Goal: Information Seeking & Learning: Learn about a topic

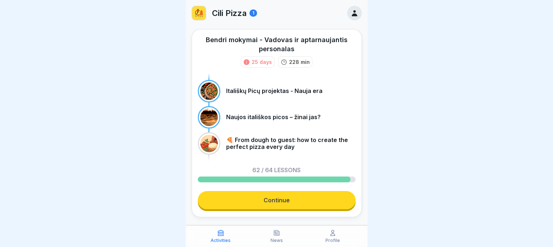
click at [280, 208] on link "Continue" at bounding box center [277, 200] width 158 height 18
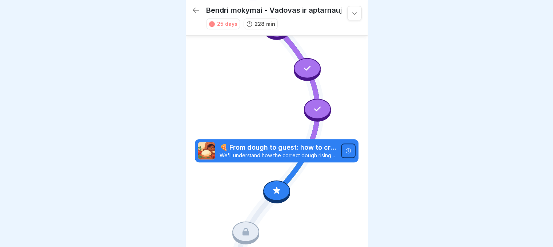
scroll to position [713, 0]
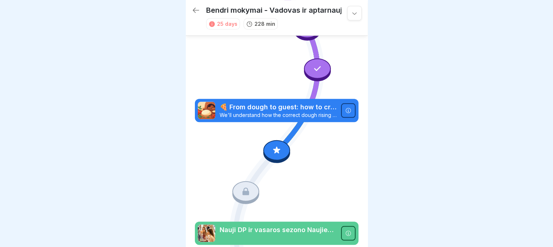
click at [272, 146] on icon at bounding box center [276, 150] width 9 height 9
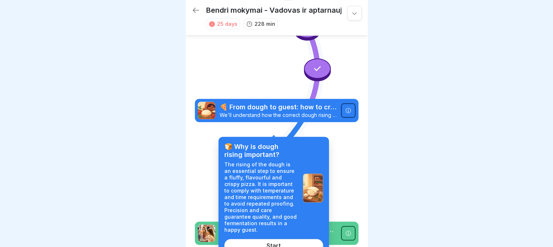
click at [293, 245] on link "Start" at bounding box center [273, 245] width 99 height 13
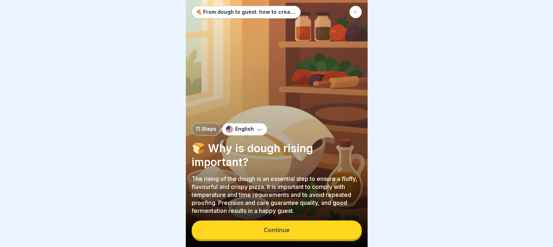
click at [316, 235] on button "Continue" at bounding box center [277, 230] width 170 height 19
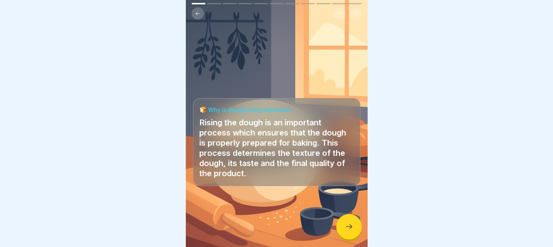
click at [343, 228] on div at bounding box center [348, 226] width 25 height 25
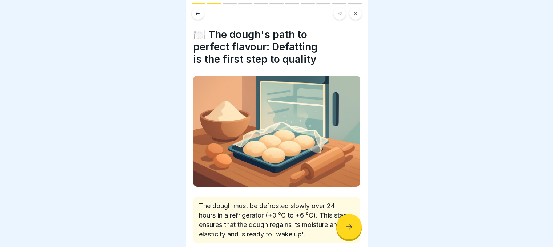
click at [343, 227] on div at bounding box center [348, 226] width 25 height 25
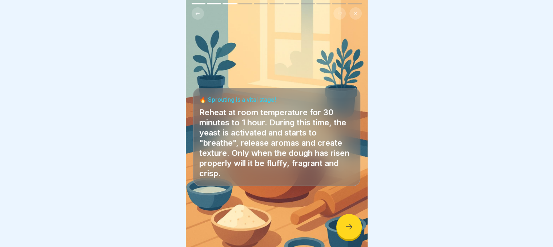
click at [343, 227] on div at bounding box center [348, 226] width 25 height 25
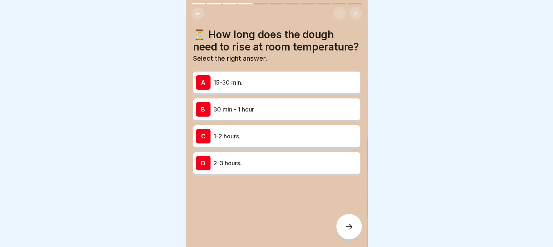
click at [321, 117] on div "B 30 min - 1 hour" at bounding box center [276, 109] width 161 height 15
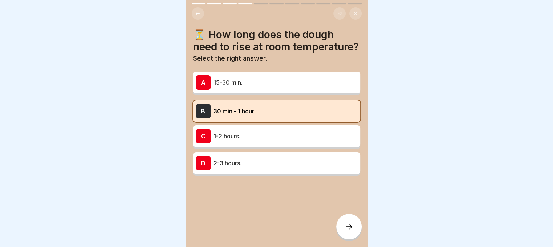
click at [343, 230] on div at bounding box center [348, 226] width 25 height 25
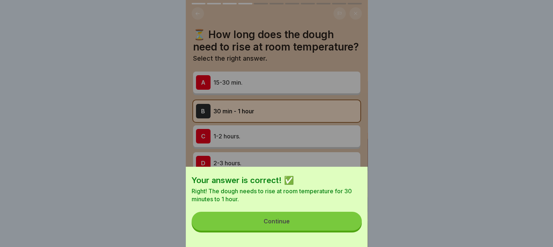
click at [343, 229] on button "Continue" at bounding box center [277, 221] width 170 height 19
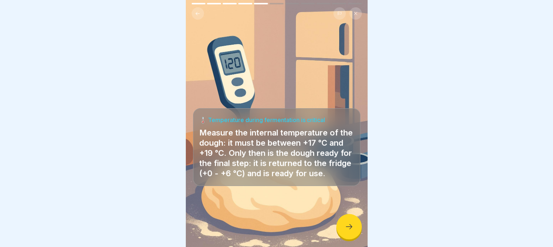
click at [346, 231] on icon at bounding box center [349, 226] width 9 height 9
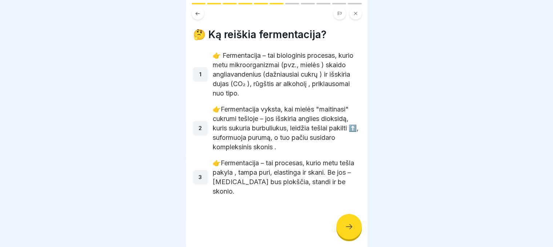
click at [346, 231] on icon at bounding box center [349, 226] width 9 height 9
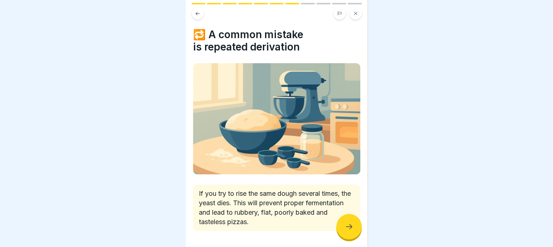
click at [346, 231] on icon at bounding box center [349, 226] width 9 height 9
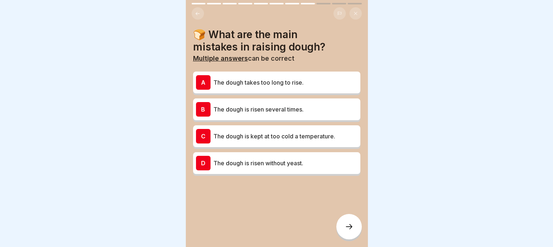
click at [297, 105] on p "The dough is risen several times." at bounding box center [285, 109] width 144 height 9
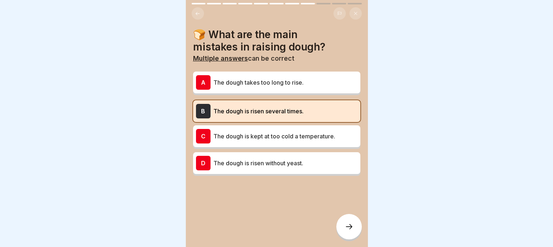
click at [343, 228] on div at bounding box center [348, 226] width 25 height 25
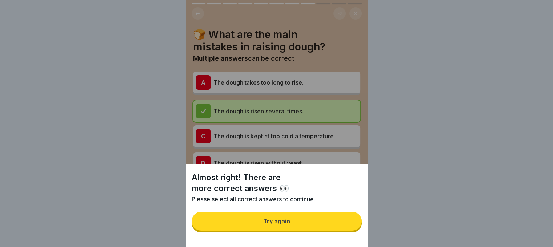
click at [343, 228] on button "Try again" at bounding box center [277, 221] width 170 height 19
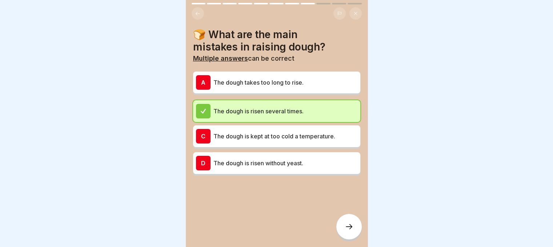
click at [280, 75] on div "A The dough takes too long to rise." at bounding box center [276, 82] width 161 height 15
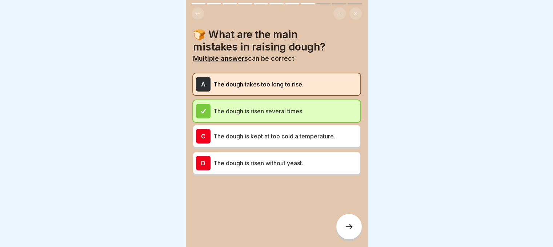
click at [350, 228] on icon at bounding box center [349, 226] width 9 height 9
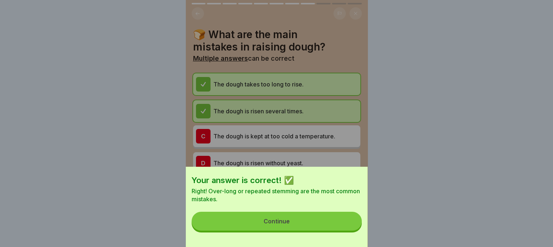
click at [341, 230] on button "Continue" at bounding box center [277, 221] width 170 height 19
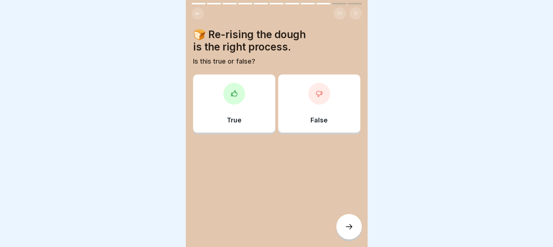
click at [324, 89] on div at bounding box center [319, 94] width 22 height 22
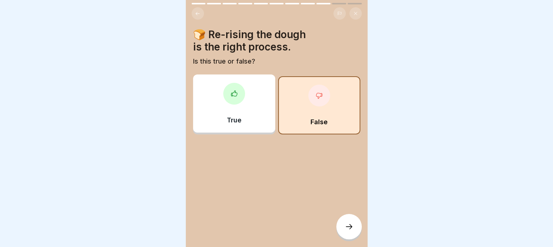
click at [347, 231] on icon at bounding box center [349, 226] width 9 height 9
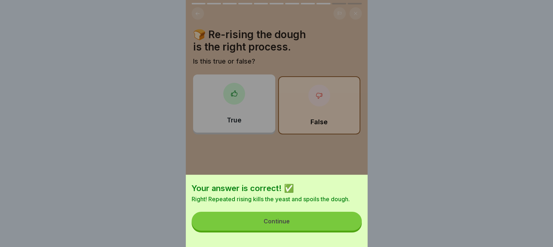
click at [347, 231] on button "Continue" at bounding box center [277, 221] width 170 height 19
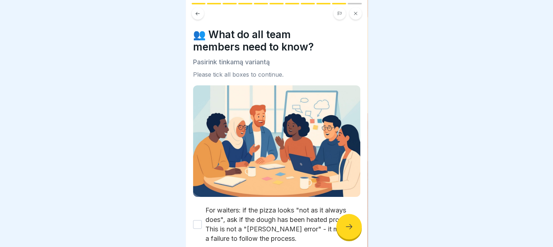
scroll to position [72, 0]
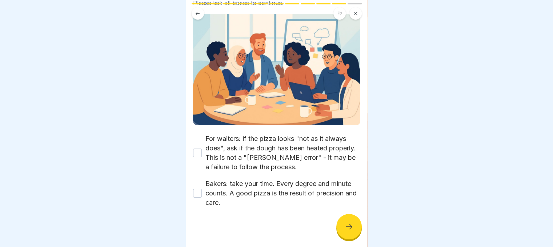
click at [197, 140] on div "For waiters: if the pizza looks "not as it always does", ask if the dough has b…" at bounding box center [276, 153] width 167 height 38
click at [197, 149] on button "For waiters: if the pizza looks "not as it always does", ask if the dough has b…" at bounding box center [197, 153] width 9 height 9
click at [196, 189] on button "Bakers: take your time. Every degree and minute counts. A good pizza is the res…" at bounding box center [197, 193] width 9 height 9
click at [345, 220] on div at bounding box center [348, 226] width 25 height 25
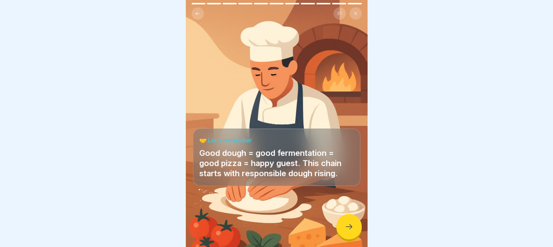
click at [350, 231] on icon at bounding box center [349, 226] width 9 height 9
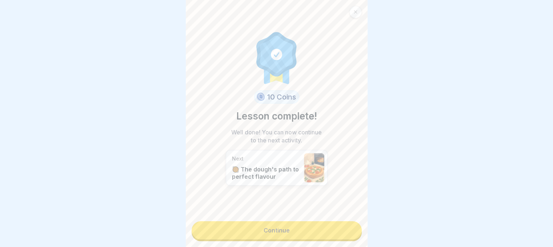
click at [310, 224] on link "Continue" at bounding box center [277, 230] width 170 height 18
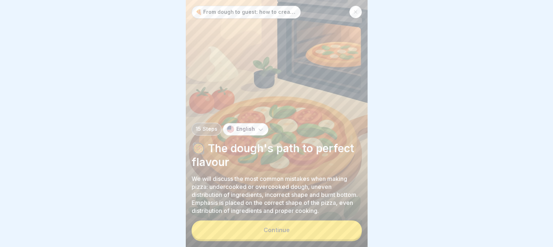
click at [296, 240] on button "Continue" at bounding box center [277, 230] width 170 height 19
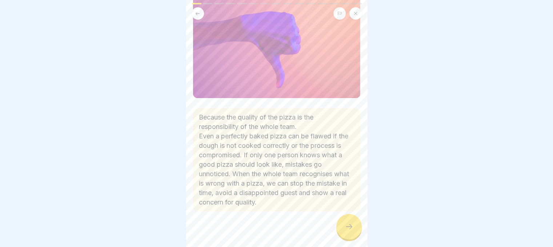
scroll to position [77, 0]
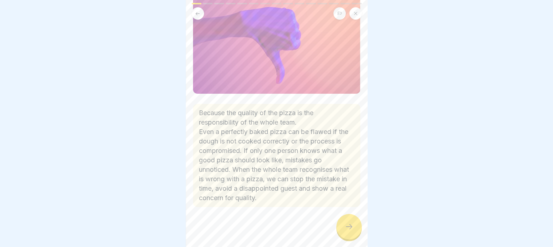
click at [356, 234] on div at bounding box center [348, 226] width 25 height 25
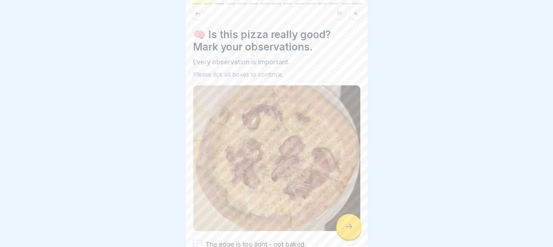
scroll to position [67, 0]
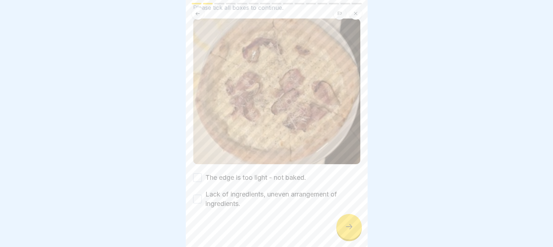
click at [195, 173] on button "The edge is too light - not baked." at bounding box center [197, 177] width 9 height 9
click at [195, 195] on button "Lack of ingredients, uneven arrangement of ingredients." at bounding box center [197, 199] width 9 height 9
click at [345, 229] on icon at bounding box center [349, 226] width 9 height 9
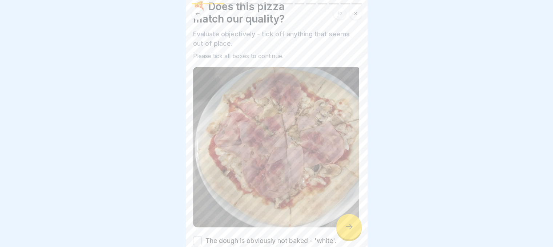
scroll to position [81, 0]
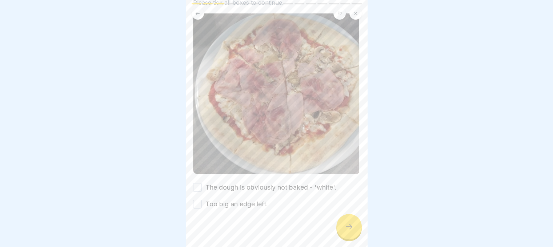
click at [200, 183] on button "The dough is obviously not baked - 'white'." at bounding box center [197, 187] width 9 height 9
click at [194, 200] on button "Too big an edge left." at bounding box center [197, 204] width 9 height 9
click at [349, 229] on icon at bounding box center [349, 226] width 9 height 9
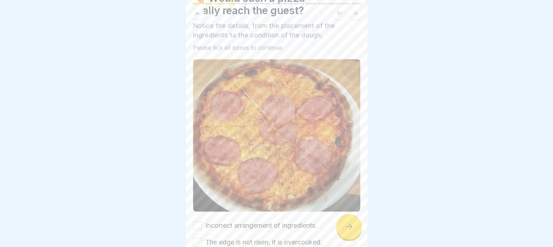
scroll to position [75, 0]
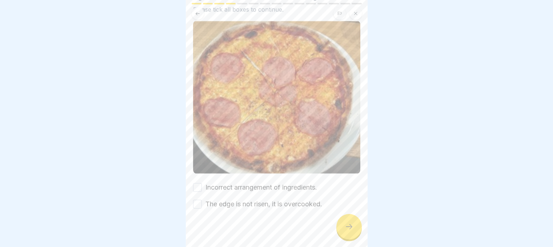
click at [198, 183] on button "Incorrect arrangement of ingredients." at bounding box center [197, 187] width 9 height 9
click at [197, 209] on div at bounding box center [276, 231] width 167 height 44
click at [198, 200] on button "The edge is not risen, it is overcooked." at bounding box center [197, 204] width 9 height 9
click at [353, 234] on div at bounding box center [348, 226] width 25 height 25
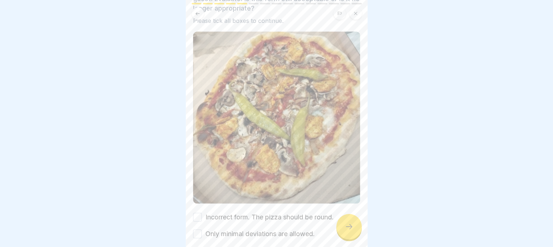
scroll to position [5, 0]
click at [198, 213] on button "Incorrect form. The pizza should be round." at bounding box center [197, 217] width 9 height 9
click at [201, 230] on button "Only minimal deviations are allowed." at bounding box center [197, 234] width 9 height 9
click at [347, 232] on div at bounding box center [348, 226] width 25 height 25
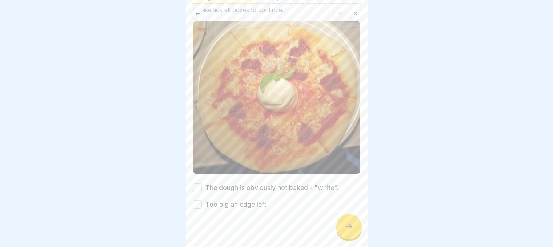
scroll to position [75, 0]
drag, startPoint x: 197, startPoint y: 176, endPoint x: 196, endPoint y: 197, distance: 20.4
click at [196, 183] on button "The dough is obviously not baked - "white"." at bounding box center [197, 187] width 9 height 9
click at [196, 200] on button "Too big an edge left." at bounding box center [197, 204] width 9 height 9
click at [346, 233] on div at bounding box center [348, 226] width 25 height 25
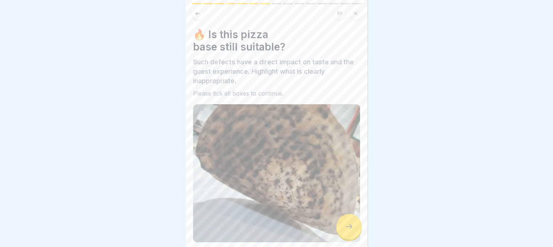
click at [352, 228] on icon at bounding box center [349, 226] width 9 height 9
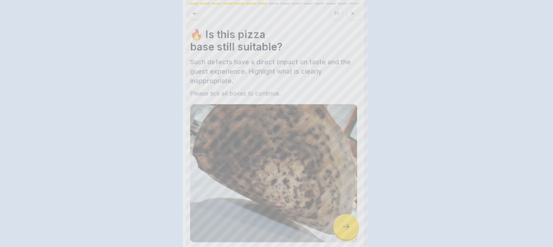
scroll to position [0, 0]
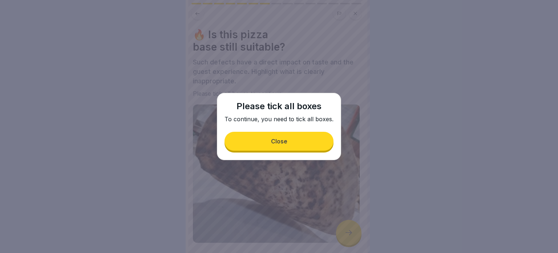
click at [268, 138] on button "Close" at bounding box center [279, 141] width 109 height 19
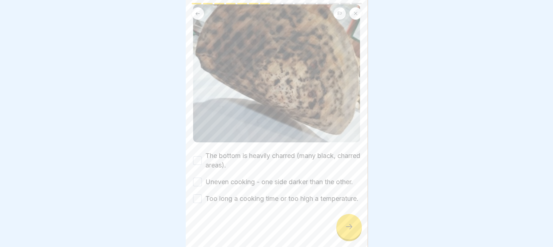
scroll to position [114, 0]
click at [197, 151] on div "The bottom is heavily charred (many black, charred areas)." at bounding box center [276, 160] width 167 height 19
click at [199, 156] on button "The bottom is heavily charred (many black, charred areas)." at bounding box center [197, 160] width 9 height 9
click at [198, 178] on button "Uneven cooking - one side darker than the other." at bounding box center [197, 182] width 9 height 9
click at [196, 196] on button "Too long a cooking time or too high a temperature." at bounding box center [197, 198] width 9 height 9
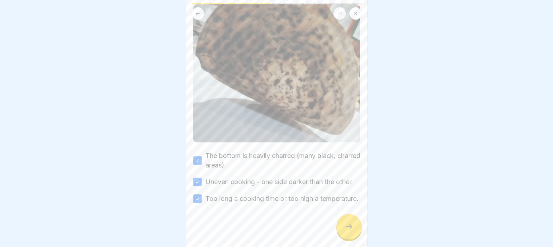
click at [353, 231] on icon at bounding box center [349, 226] width 9 height 9
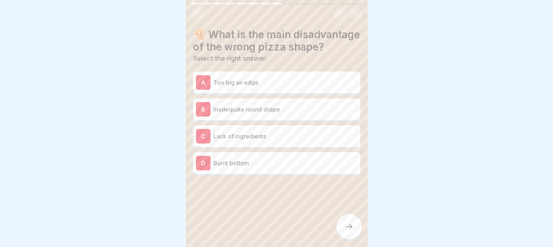
click at [237, 117] on div "B Inadequate round shape" at bounding box center [276, 109] width 161 height 15
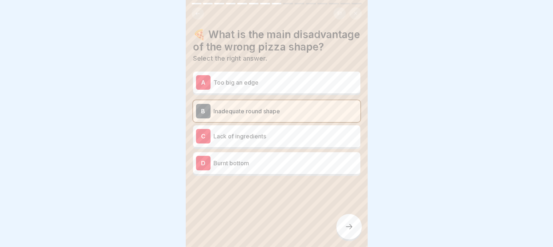
click at [238, 87] on p "Too big an edge" at bounding box center [285, 82] width 144 height 9
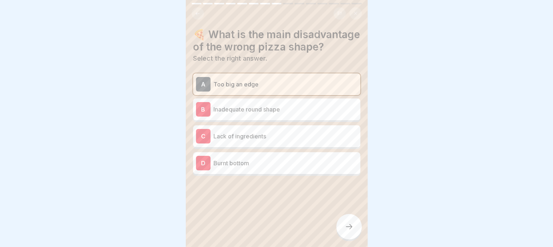
click at [354, 228] on div at bounding box center [348, 226] width 25 height 25
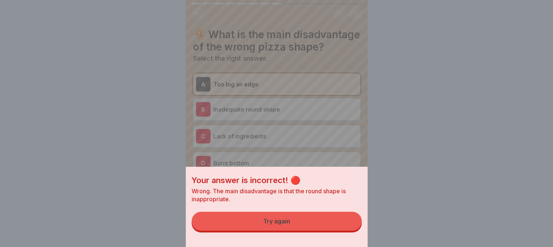
click at [353, 222] on button "Try again" at bounding box center [277, 221] width 170 height 19
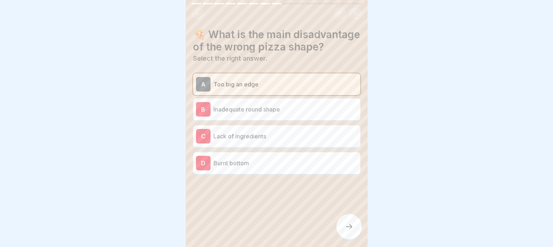
click at [278, 114] on p "Inadequate round shape" at bounding box center [285, 109] width 144 height 9
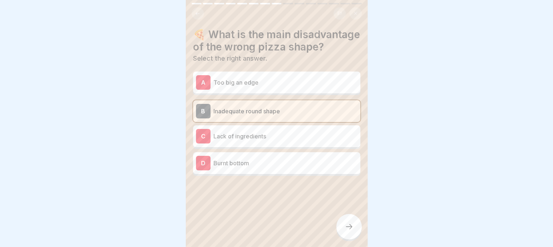
click at [349, 231] on icon at bounding box center [349, 226] width 9 height 9
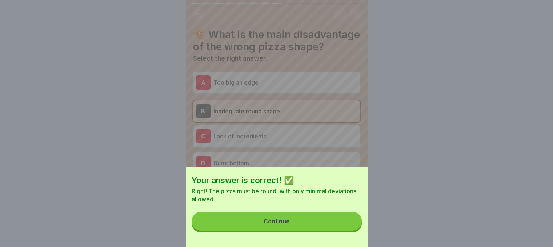
click at [339, 228] on button "Continue" at bounding box center [277, 221] width 170 height 19
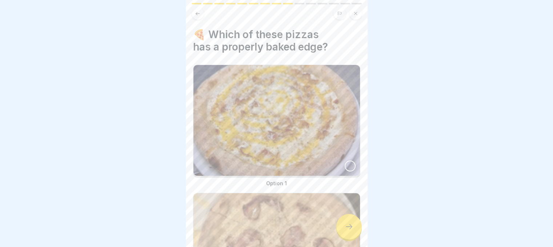
click at [345, 163] on div at bounding box center [350, 166] width 11 height 11
click at [342, 231] on div at bounding box center [348, 226] width 25 height 25
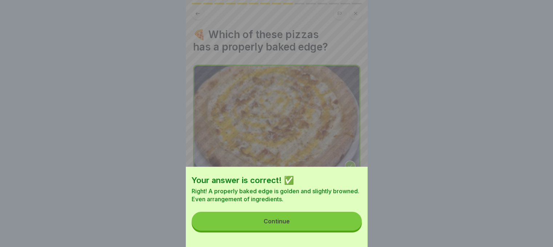
click at [338, 224] on button "Continue" at bounding box center [277, 221] width 170 height 19
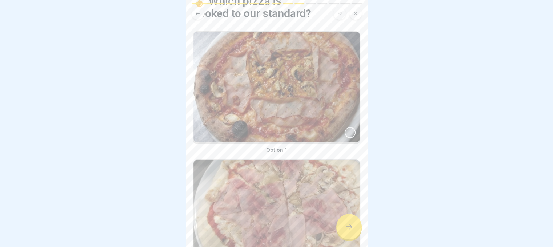
scroll to position [73, 0]
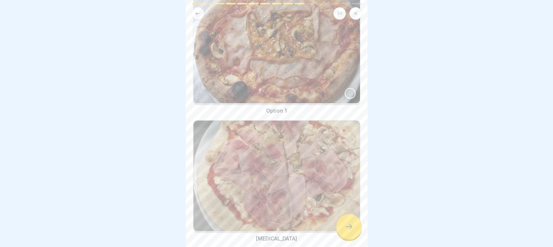
click at [345, 88] on div at bounding box center [350, 93] width 11 height 11
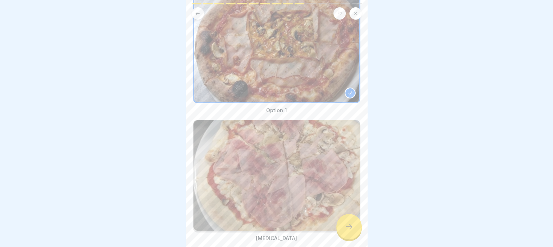
click at [354, 236] on div at bounding box center [348, 226] width 25 height 25
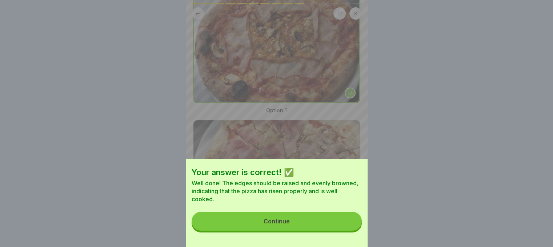
click at [322, 225] on button "Continue" at bounding box center [277, 221] width 170 height 19
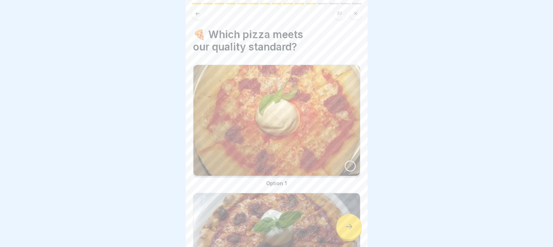
scroll to position [104, 0]
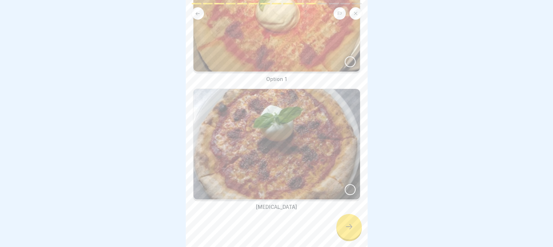
click at [346, 184] on div at bounding box center [350, 189] width 11 height 11
click at [347, 237] on div at bounding box center [348, 226] width 25 height 25
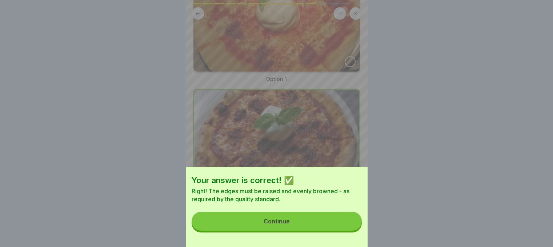
click at [346, 229] on button "Continue" at bounding box center [277, 221] width 170 height 19
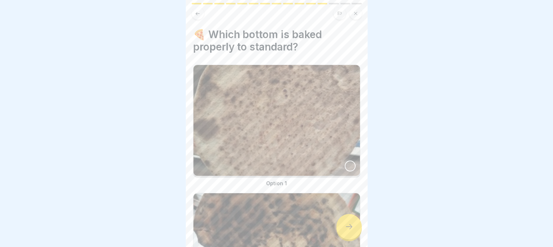
click at [345, 161] on div at bounding box center [350, 166] width 11 height 11
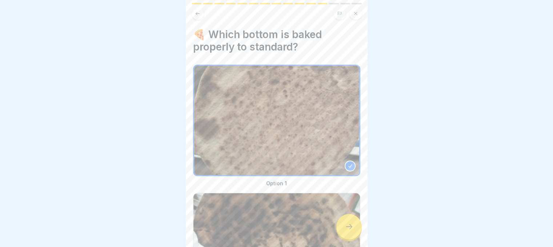
click at [347, 225] on div at bounding box center [348, 226] width 25 height 25
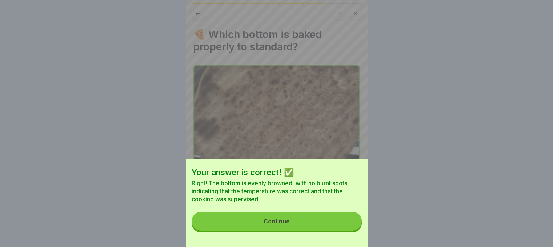
click at [301, 230] on button "Continue" at bounding box center [277, 221] width 170 height 19
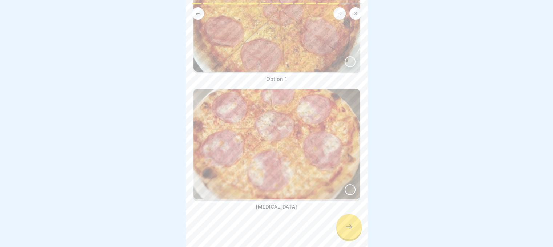
click at [345, 184] on div at bounding box center [350, 189] width 11 height 11
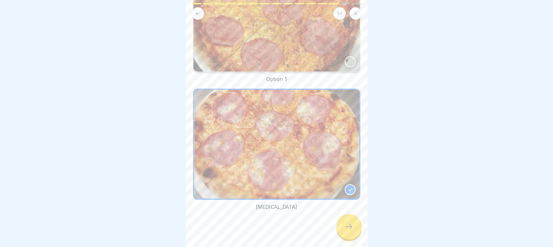
click at [348, 231] on icon at bounding box center [349, 226] width 9 height 9
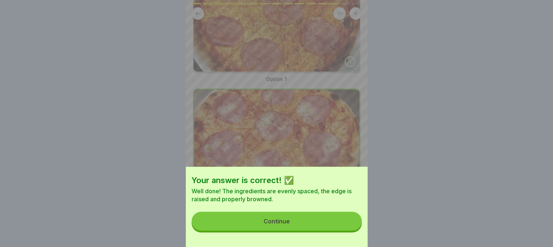
click at [301, 223] on button "Continue" at bounding box center [277, 221] width 170 height 19
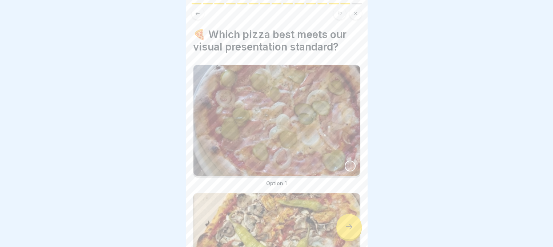
click at [345, 162] on div at bounding box center [350, 166] width 11 height 11
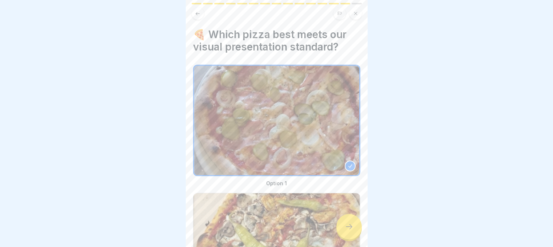
click at [348, 238] on div at bounding box center [348, 226] width 25 height 25
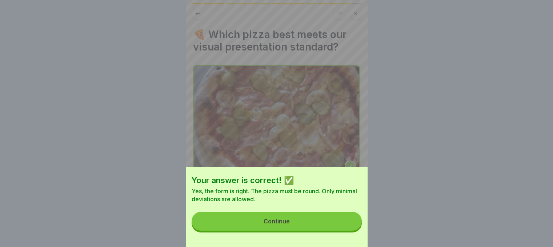
click at [330, 226] on button "Continue" at bounding box center [277, 221] width 170 height 19
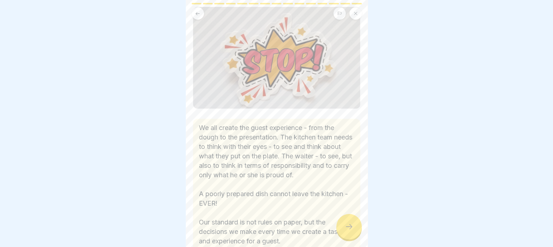
scroll to position [109, 0]
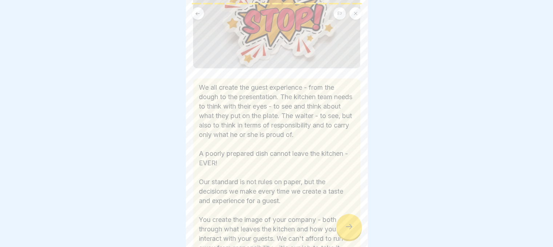
click at [346, 231] on icon at bounding box center [349, 226] width 9 height 9
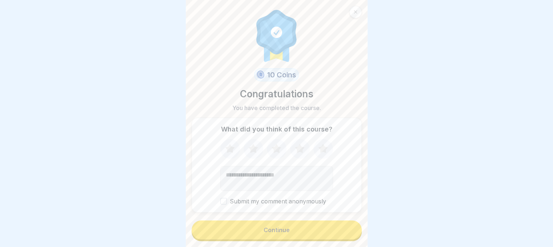
click at [337, 236] on button "Continue" at bounding box center [277, 230] width 170 height 19
